Goal: Task Accomplishment & Management: Use online tool/utility

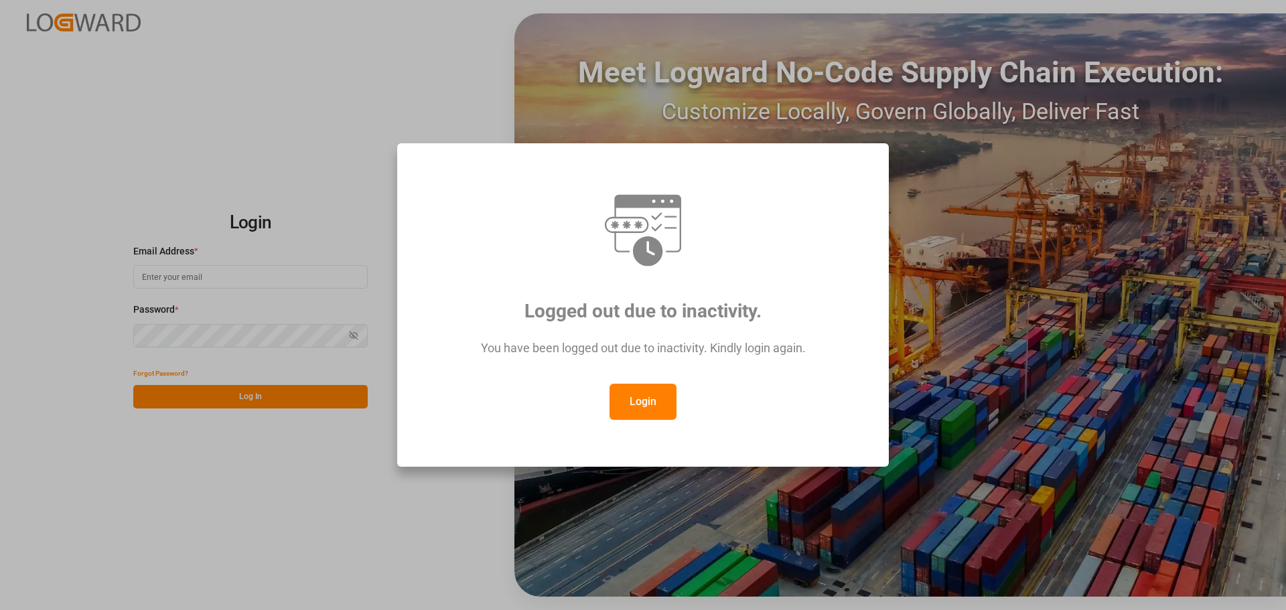
click at [661, 399] on button "Login" at bounding box center [642, 402] width 67 height 36
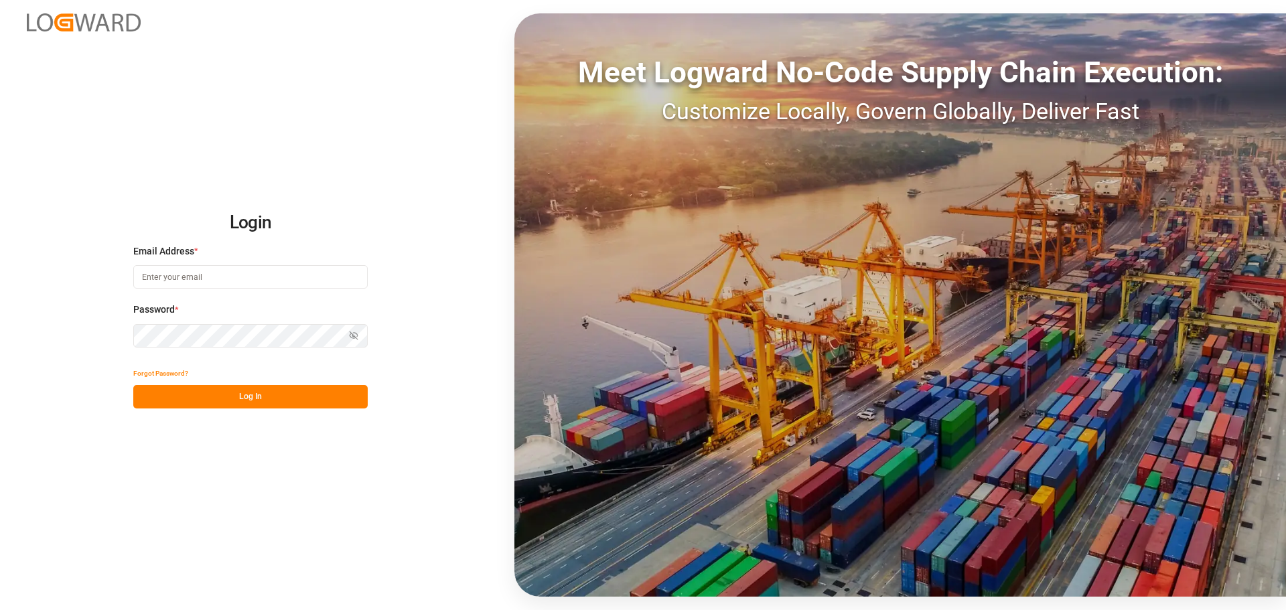
click at [204, 269] on input at bounding box center [250, 276] width 234 height 23
type input "[PERSON_NAME][EMAIL_ADDRESS][PERSON_NAME][DOMAIN_NAME]"
click at [254, 400] on button "Log In" at bounding box center [250, 396] width 234 height 23
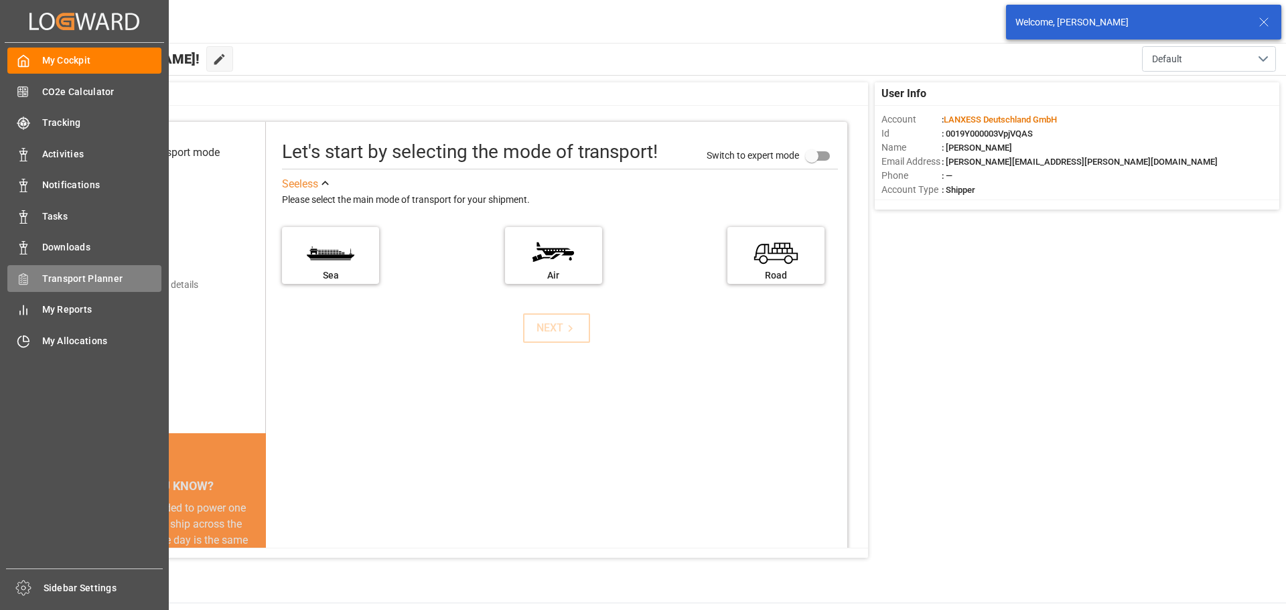
click at [27, 285] on icon at bounding box center [23, 279] width 13 height 13
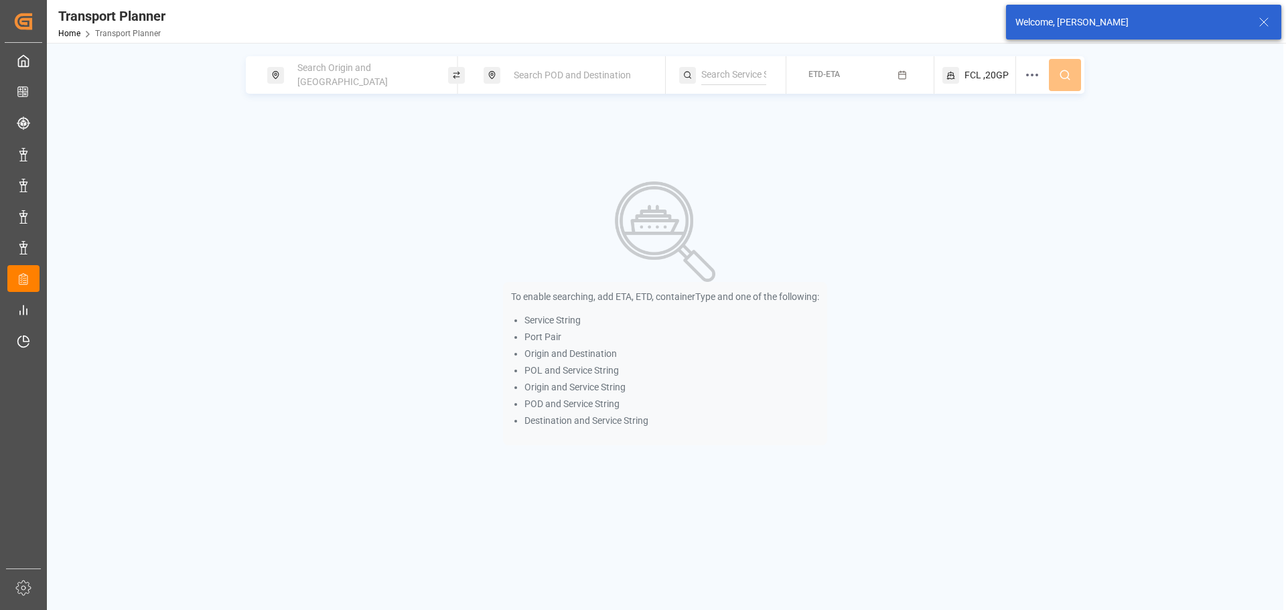
click at [378, 63] on div "Search Origin and [GEOGRAPHIC_DATA]" at bounding box center [361, 75] width 145 height 39
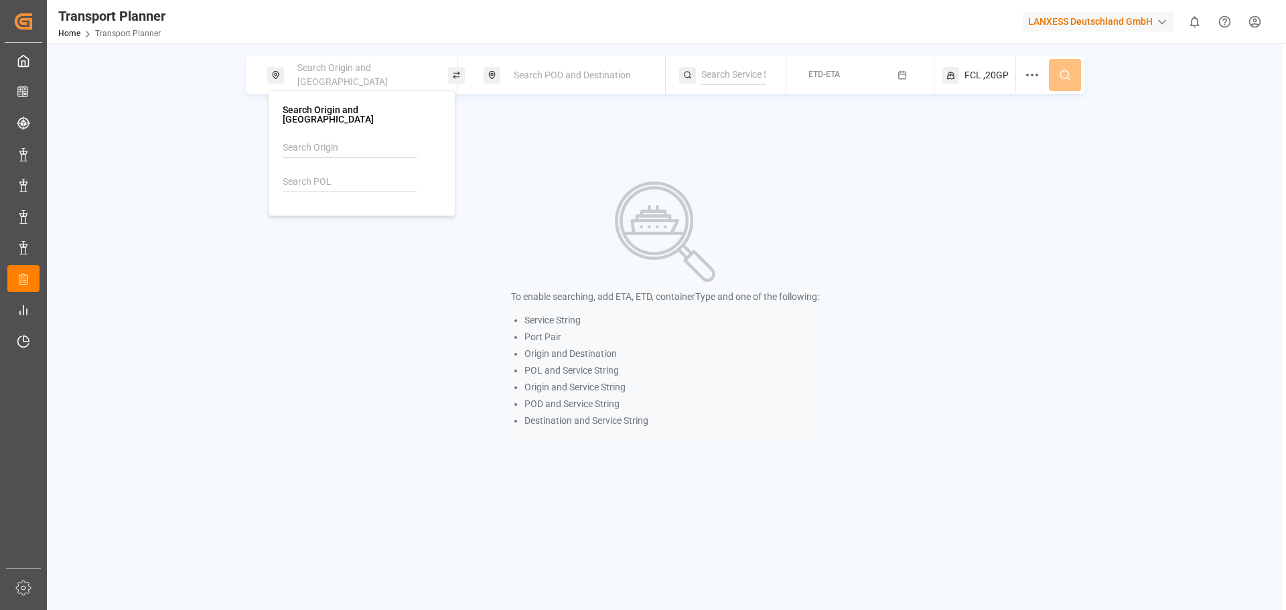
click at [352, 173] on input at bounding box center [350, 182] width 135 height 20
type input "b"
drag, startPoint x: 364, startPoint y: 221, endPoint x: 478, endPoint y: 178, distance: 122.3
click at [363, 221] on div "NLRTM [GEOGRAPHIC_DATA]" at bounding box center [361, 220] width 135 height 28
type input "NLRTM"
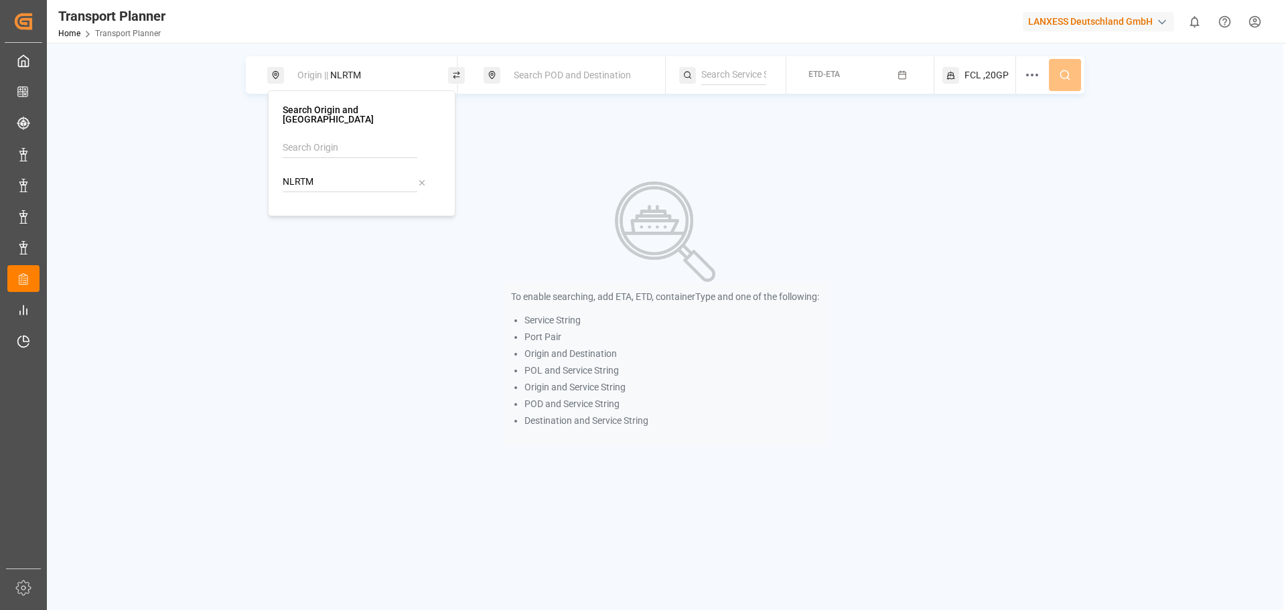
click at [569, 75] on span "Search POD and Destination" at bounding box center [572, 75] width 117 height 11
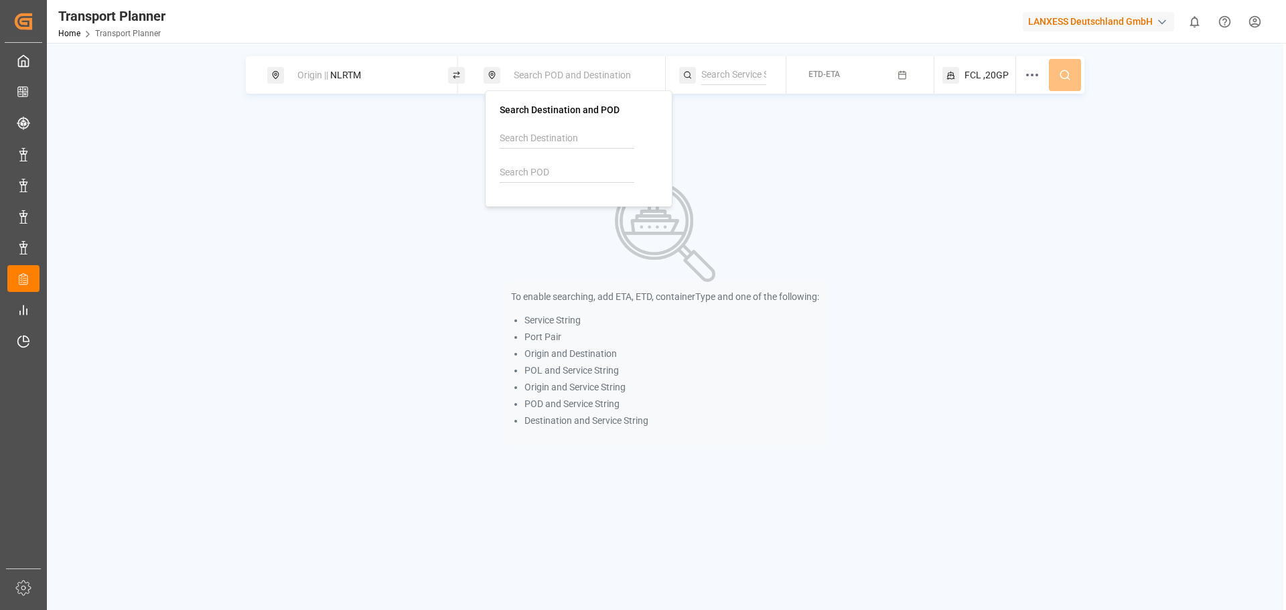
click at [563, 167] on input at bounding box center [567, 173] width 135 height 20
drag, startPoint x: 563, startPoint y: 207, endPoint x: 737, endPoint y: 152, distance: 183.2
click at [564, 207] on div "MYPKG [GEOGRAPHIC_DATA] ([GEOGRAPHIC_DATA])" at bounding box center [578, 218] width 135 height 42
type input "MYPKG"
click at [844, 70] on button "ETD-ETA" at bounding box center [859, 75] width 131 height 26
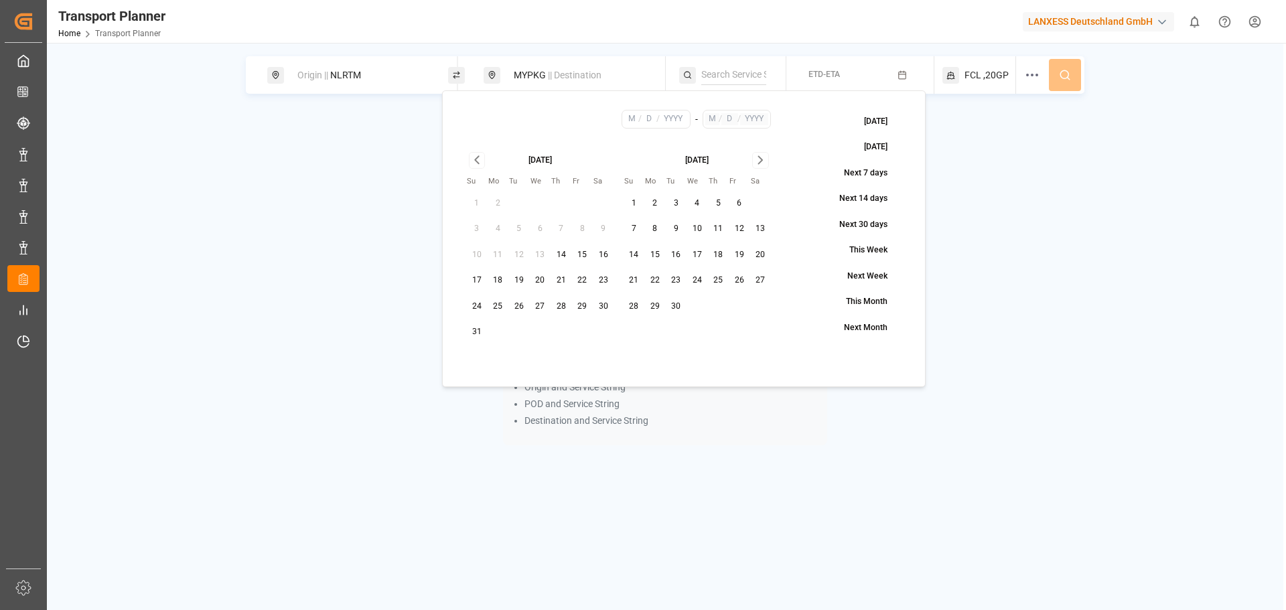
click at [658, 255] on button "15" at bounding box center [654, 254] width 21 height 21
type input "9"
type input "15"
type input "2025"
click at [763, 156] on icon "Go to next month" at bounding box center [760, 160] width 15 height 16
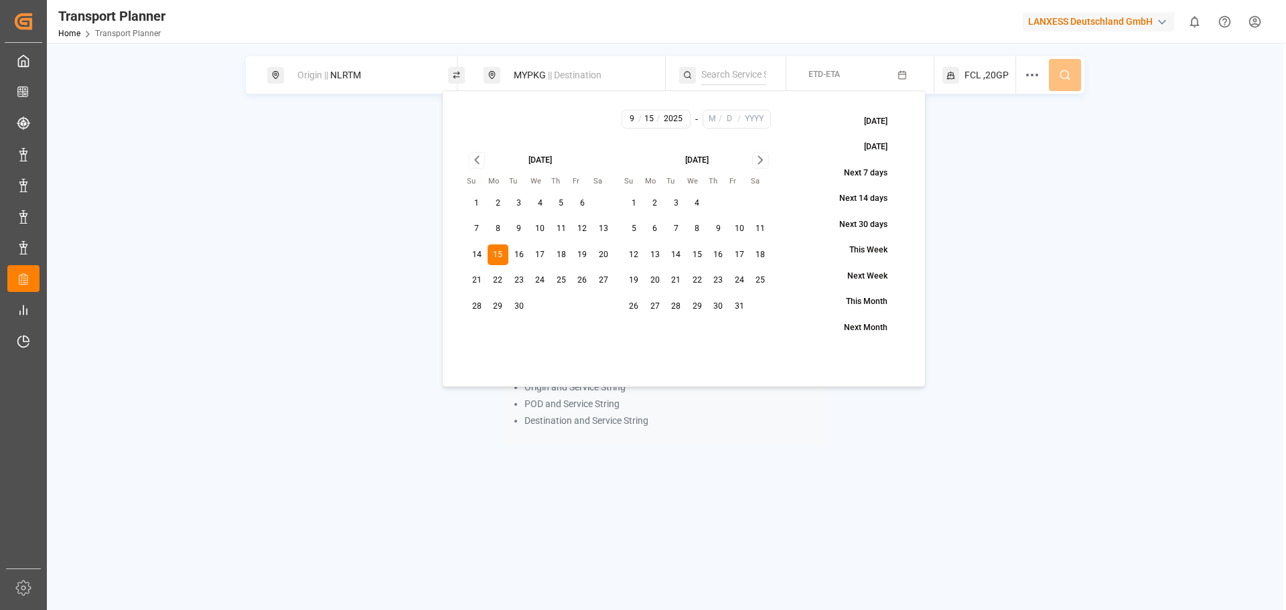
click at [763, 156] on icon "Go to next month" at bounding box center [760, 160] width 15 height 16
click at [640, 307] on button "28" at bounding box center [633, 306] width 21 height 21
type input "12"
type input "28"
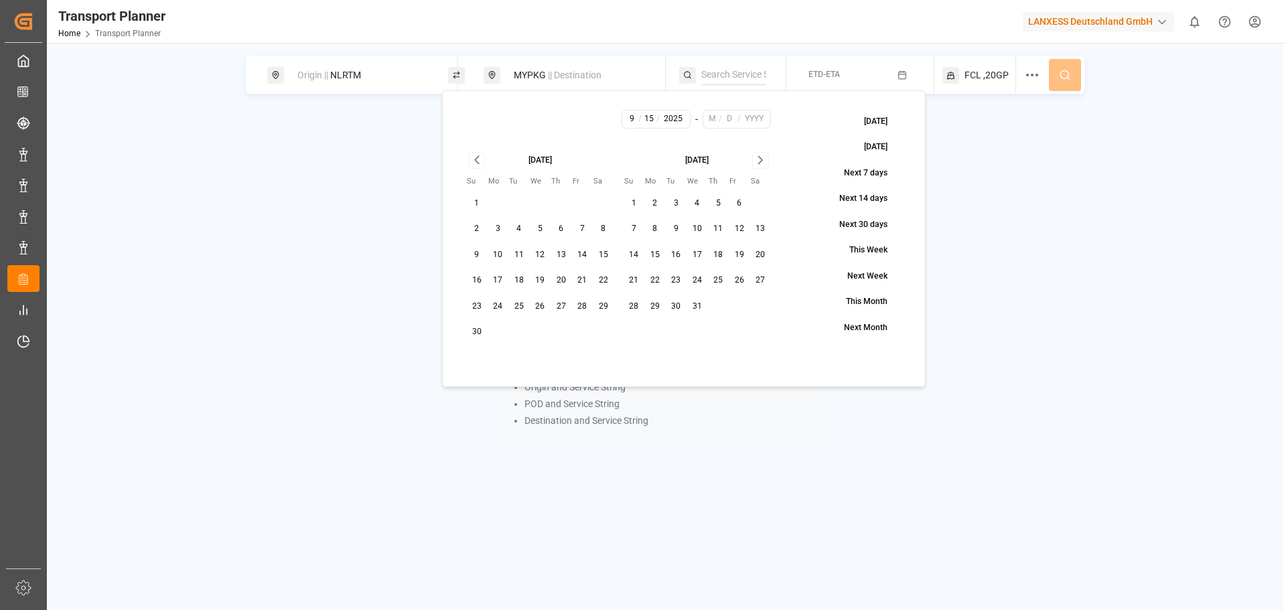
type input "2025"
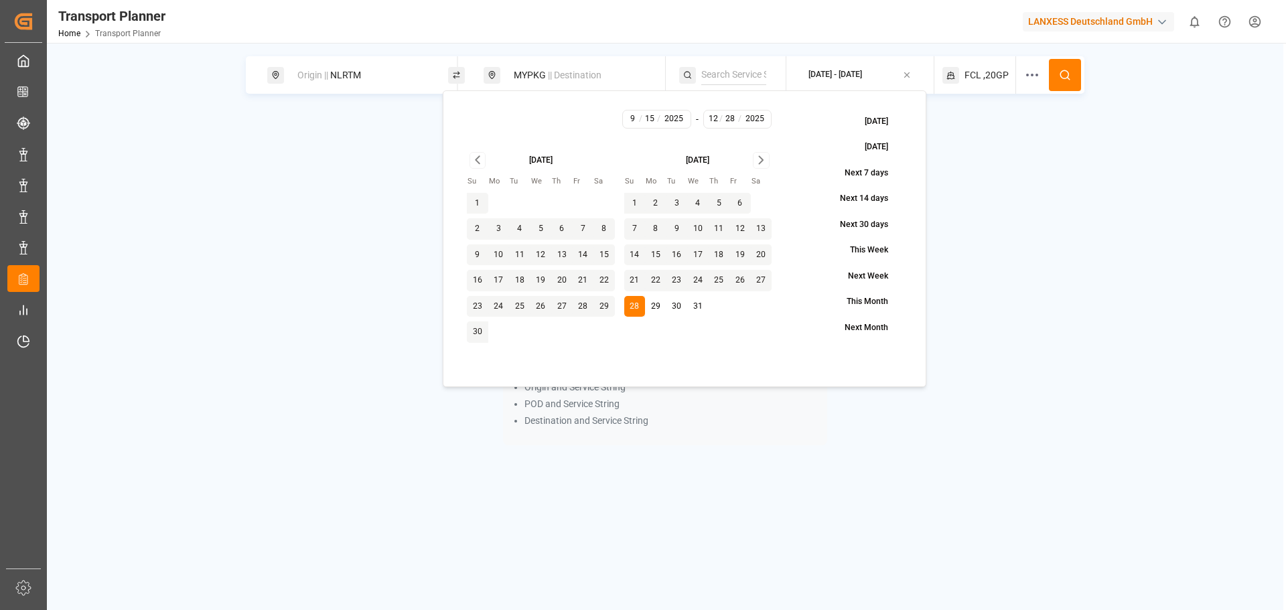
drag, startPoint x: 982, startPoint y: 74, endPoint x: 988, endPoint y: 87, distance: 14.4
click at [984, 74] on div "FCL ,20GP" at bounding box center [979, 75] width 74 height 38
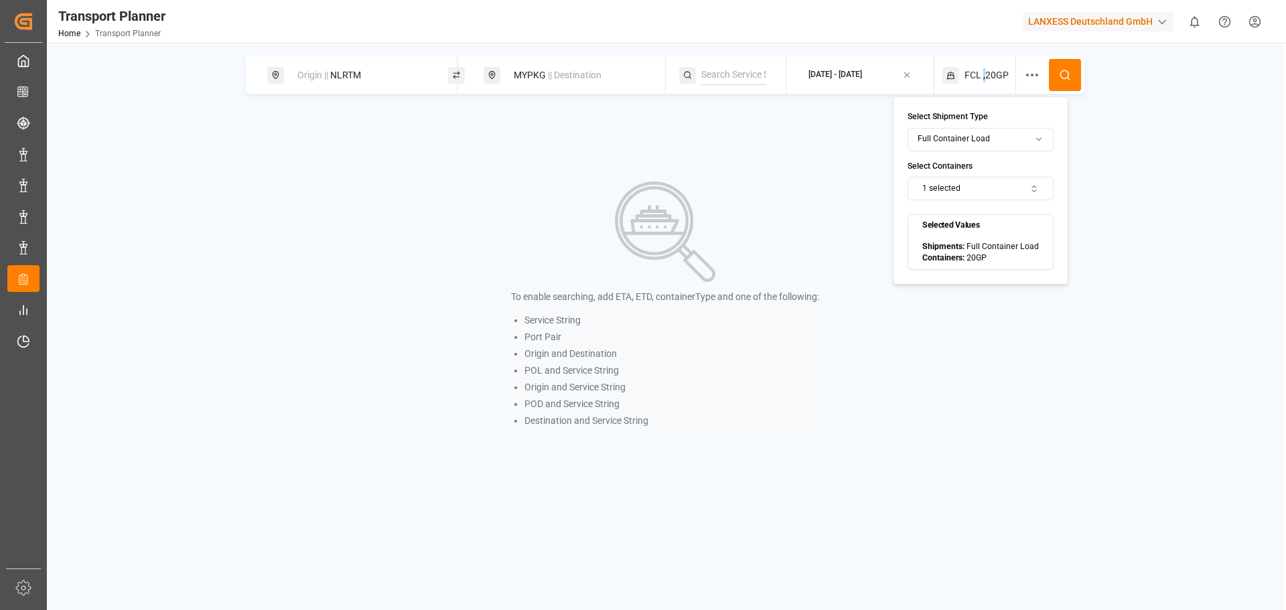
click at [1061, 80] on button at bounding box center [1065, 75] width 32 height 32
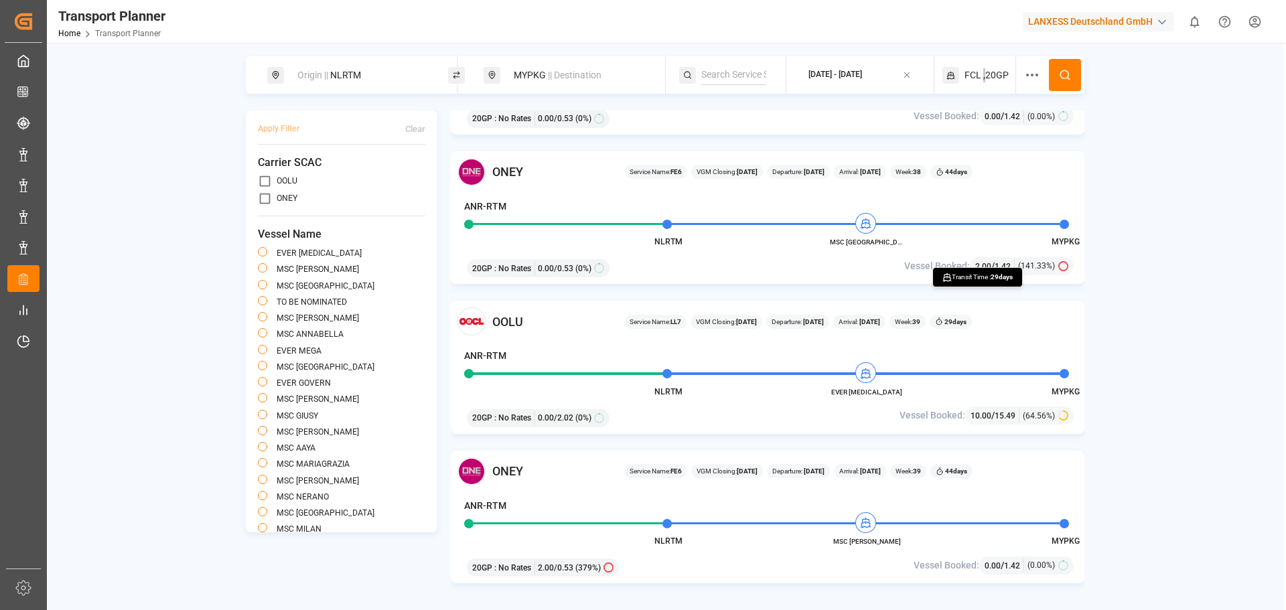
scroll to position [134, 0]
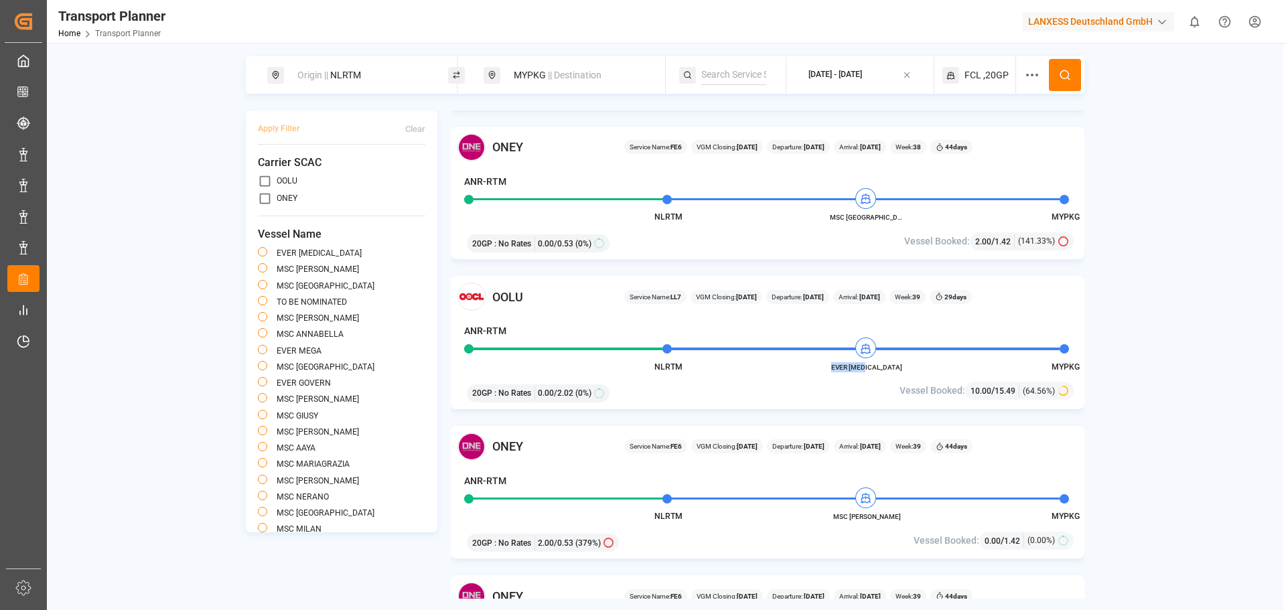
drag, startPoint x: 895, startPoint y: 362, endPoint x: 849, endPoint y: 371, distance: 47.2
click at [849, 371] on span "EVER [MEDICAL_DATA]" at bounding box center [867, 367] width 74 height 10
copy span "EVER [MEDICAL_DATA]"
click at [604, 82] on div "MYPKG || Destination" at bounding box center [578, 75] width 145 height 25
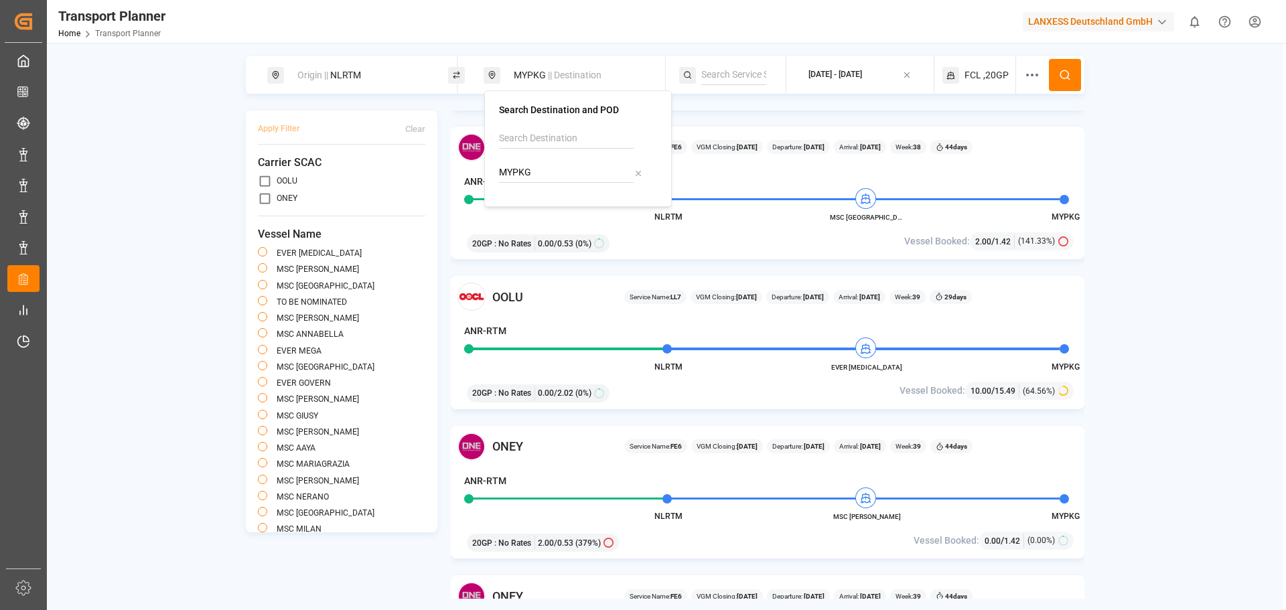
drag, startPoint x: 568, startPoint y: 167, endPoint x: 496, endPoint y: 166, distance: 71.7
click at [496, 166] on div "Search Destination and POD MYPKG" at bounding box center [578, 148] width 188 height 117
click at [554, 214] on div "INHZR Hazira" at bounding box center [577, 211] width 135 height 28
type input "INHZR"
click at [1061, 73] on circle at bounding box center [1064, 74] width 8 height 8
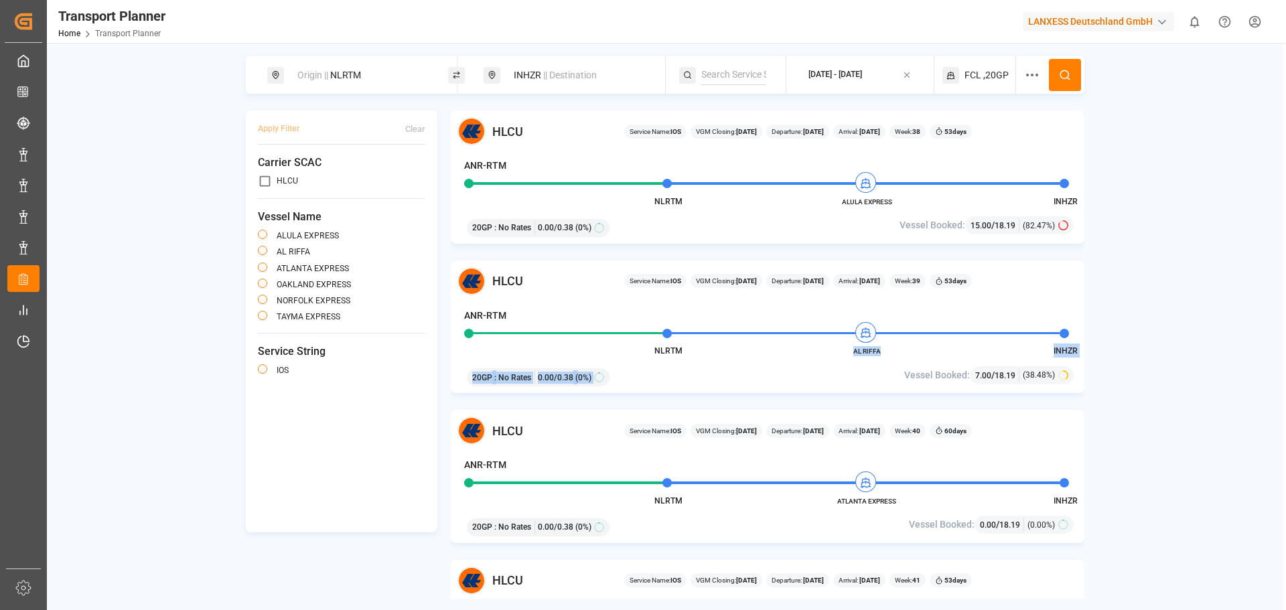
drag, startPoint x: 887, startPoint y: 356, endPoint x: 852, endPoint y: 356, distance: 35.5
click at [852, 356] on div "HLCU Service Name: IOS VGM Closing: [DATE] Departure: [DATE] Arrival: [DATE] We…" at bounding box center [768, 327] width 634 height 133
click at [853, 356] on span "AL RIFFA" at bounding box center [867, 351] width 74 height 10
click at [855, 350] on span "AL RIFFA" at bounding box center [867, 351] width 74 height 10
drag, startPoint x: 855, startPoint y: 352, endPoint x: 895, endPoint y: 356, distance: 40.4
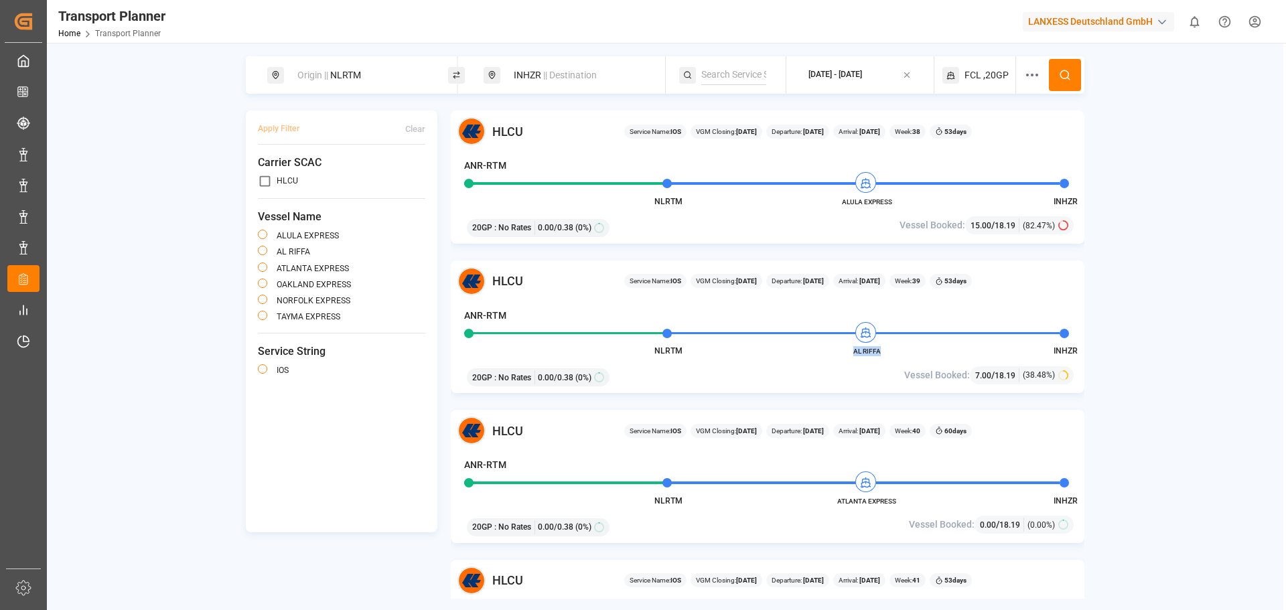
click at [895, 356] on span "AL RIFFA" at bounding box center [867, 351] width 74 height 10
